Goal: Task Accomplishment & Management: Manage account settings

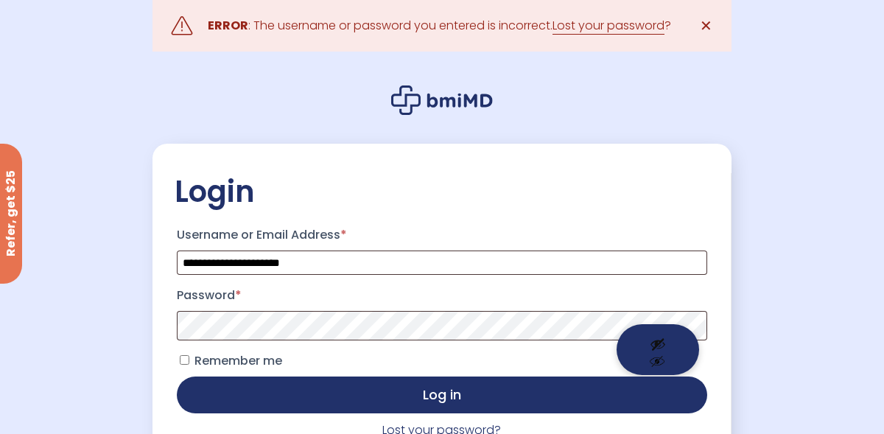
click at [670, 333] on button "Show password" at bounding box center [658, 349] width 83 height 51
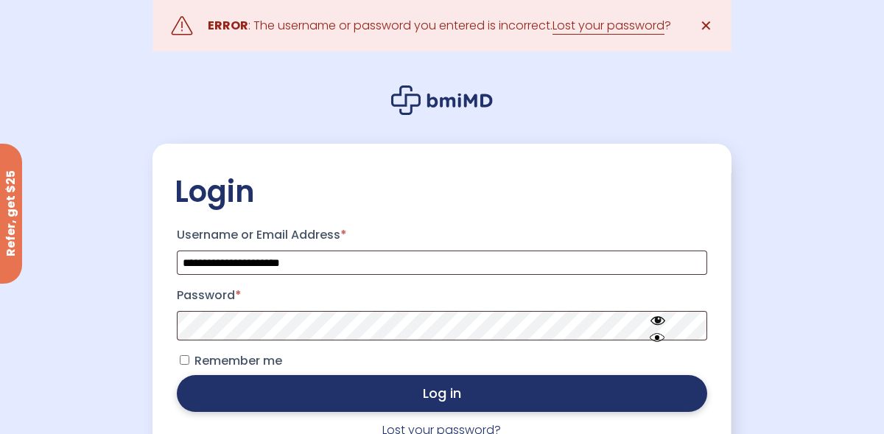
click at [427, 400] on button "Log in" at bounding box center [442, 393] width 530 height 37
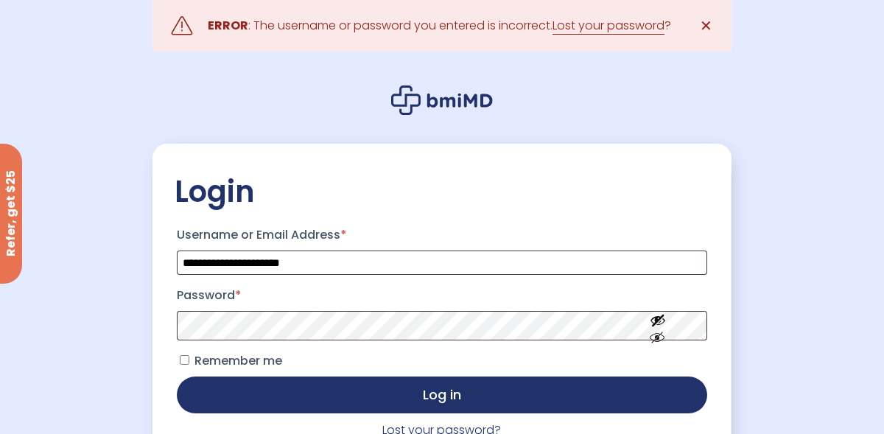
click at [736, 245] on div "**********" at bounding box center [442, 262] width 609 height 525
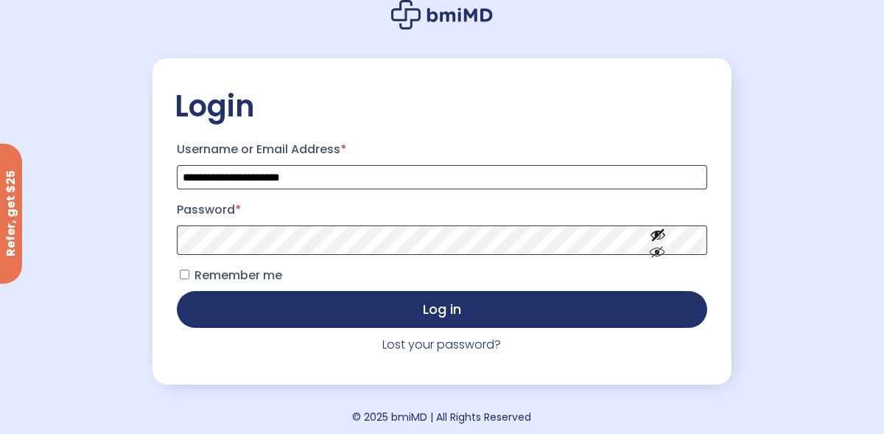
scroll to position [88, 0]
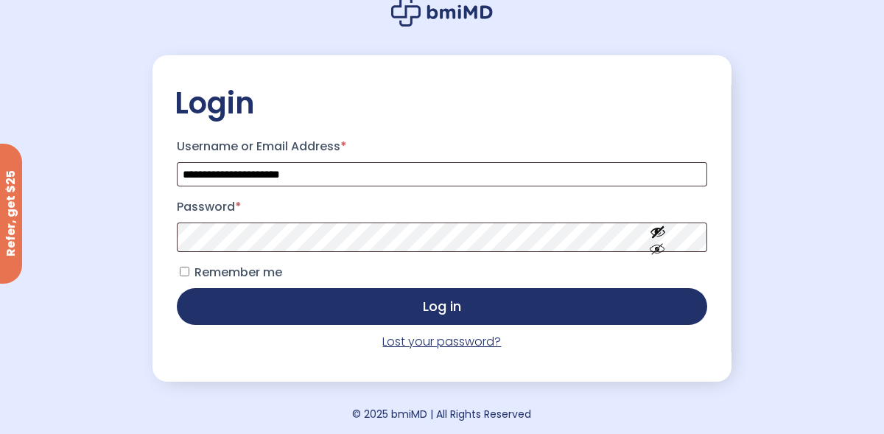
click at [471, 349] on link "Lost your password?" at bounding box center [441, 341] width 119 height 17
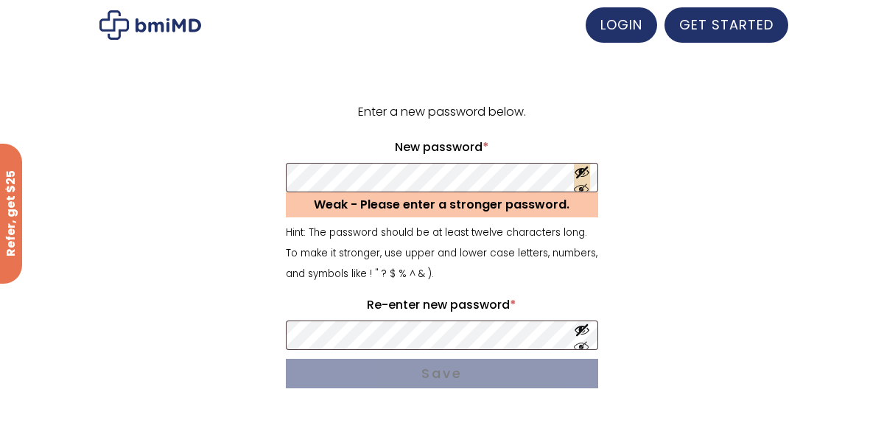
click at [579, 183] on button "Show password" at bounding box center [582, 177] width 16 height 27
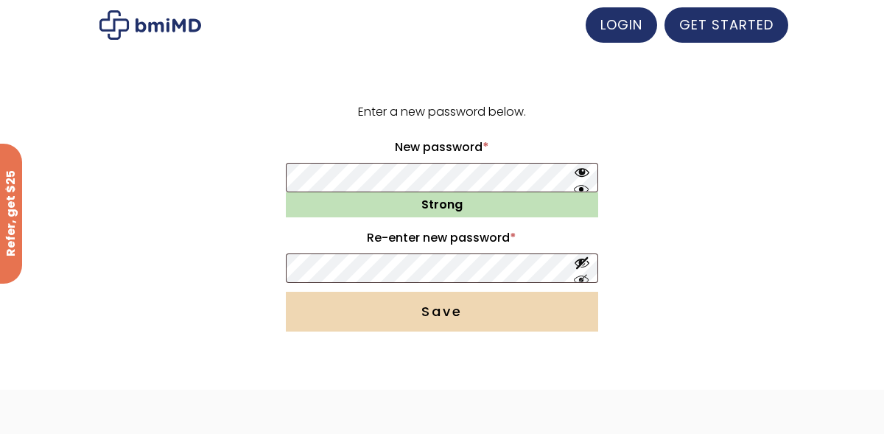
click at [379, 318] on button "Save" at bounding box center [442, 312] width 312 height 40
